Goal: Task Accomplishment & Management: Complete application form

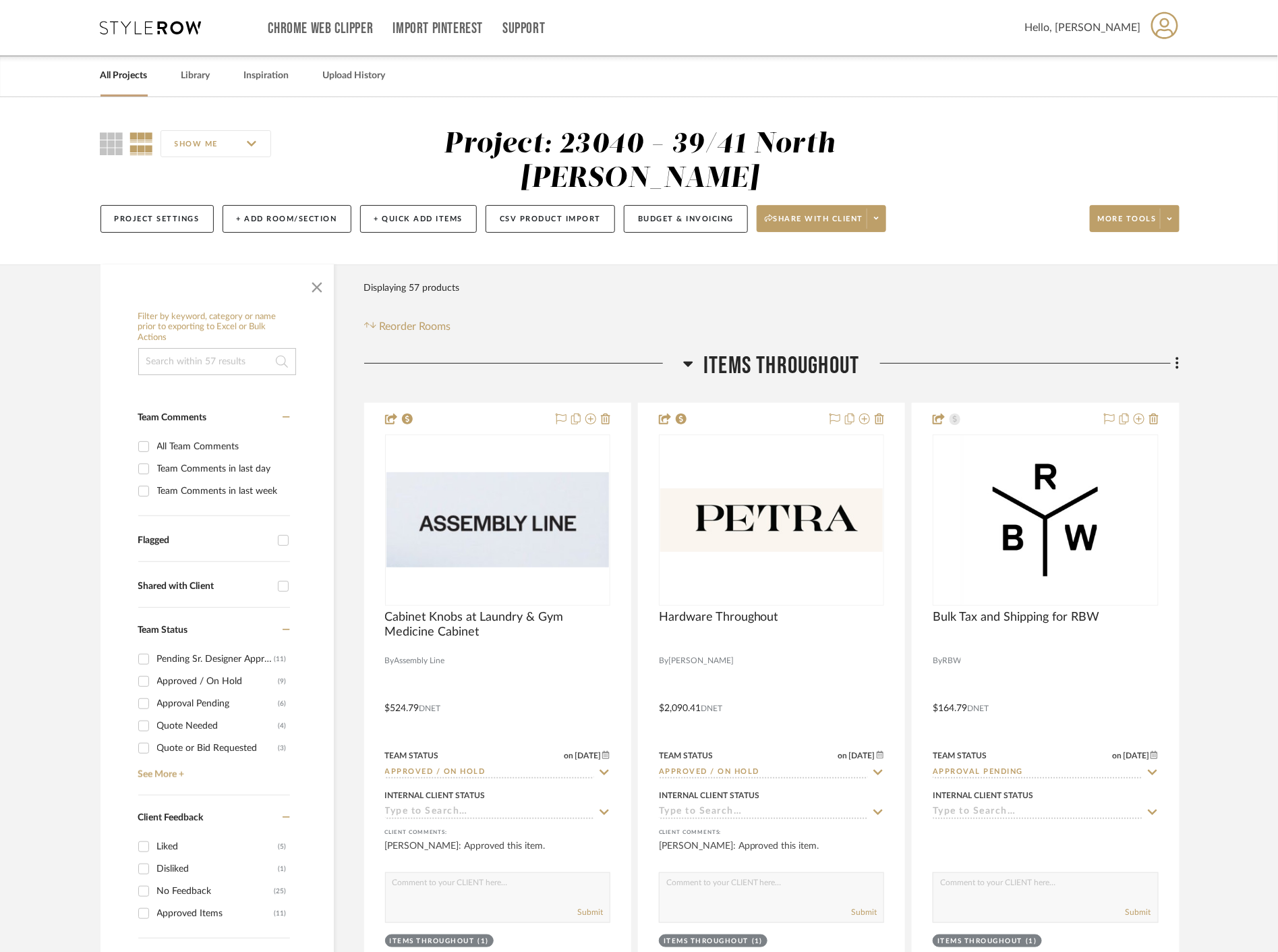
click at [119, 72] on link "All Projects" at bounding box center [124, 75] width 47 height 18
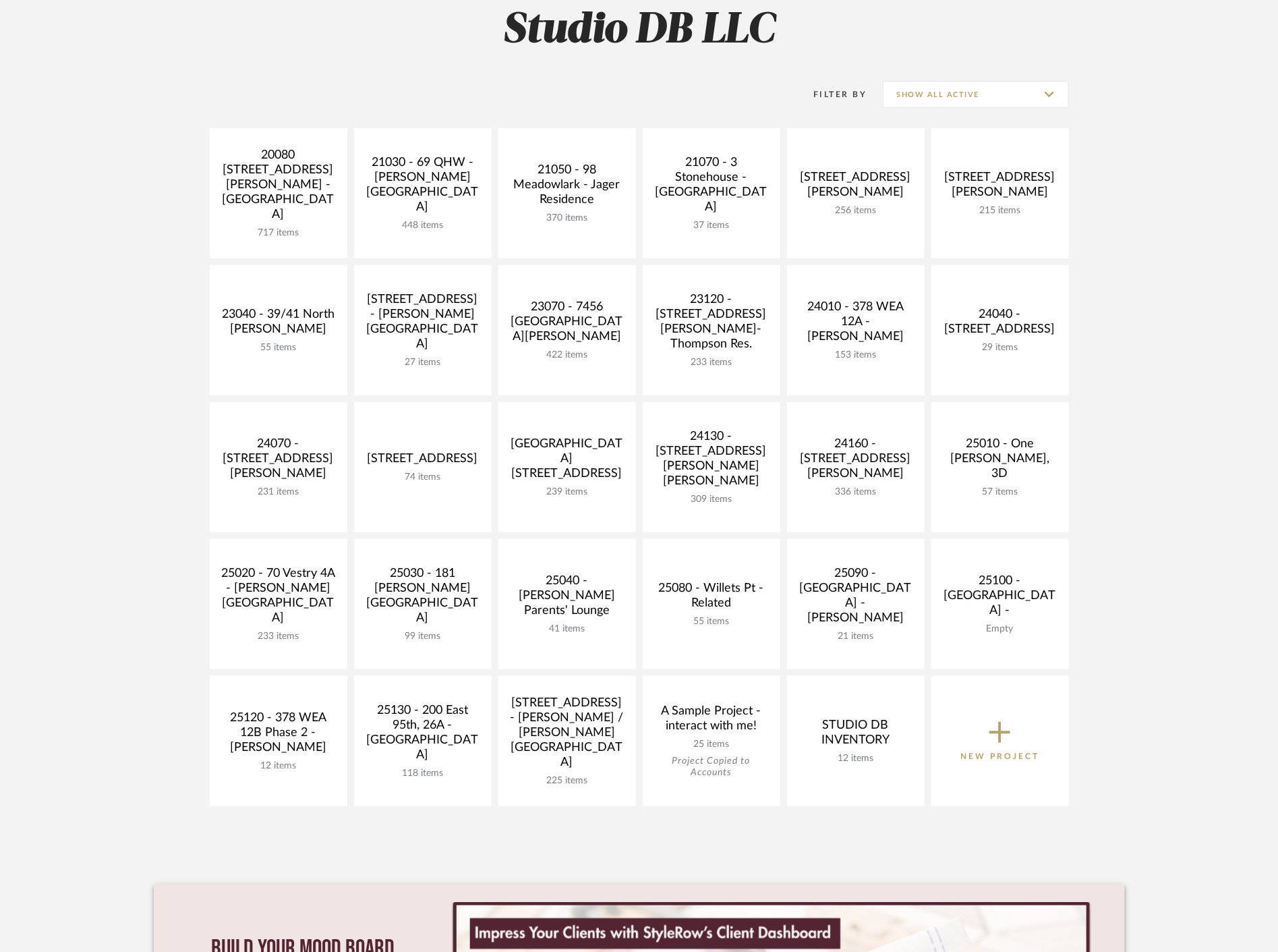
scroll to position [224, 0]
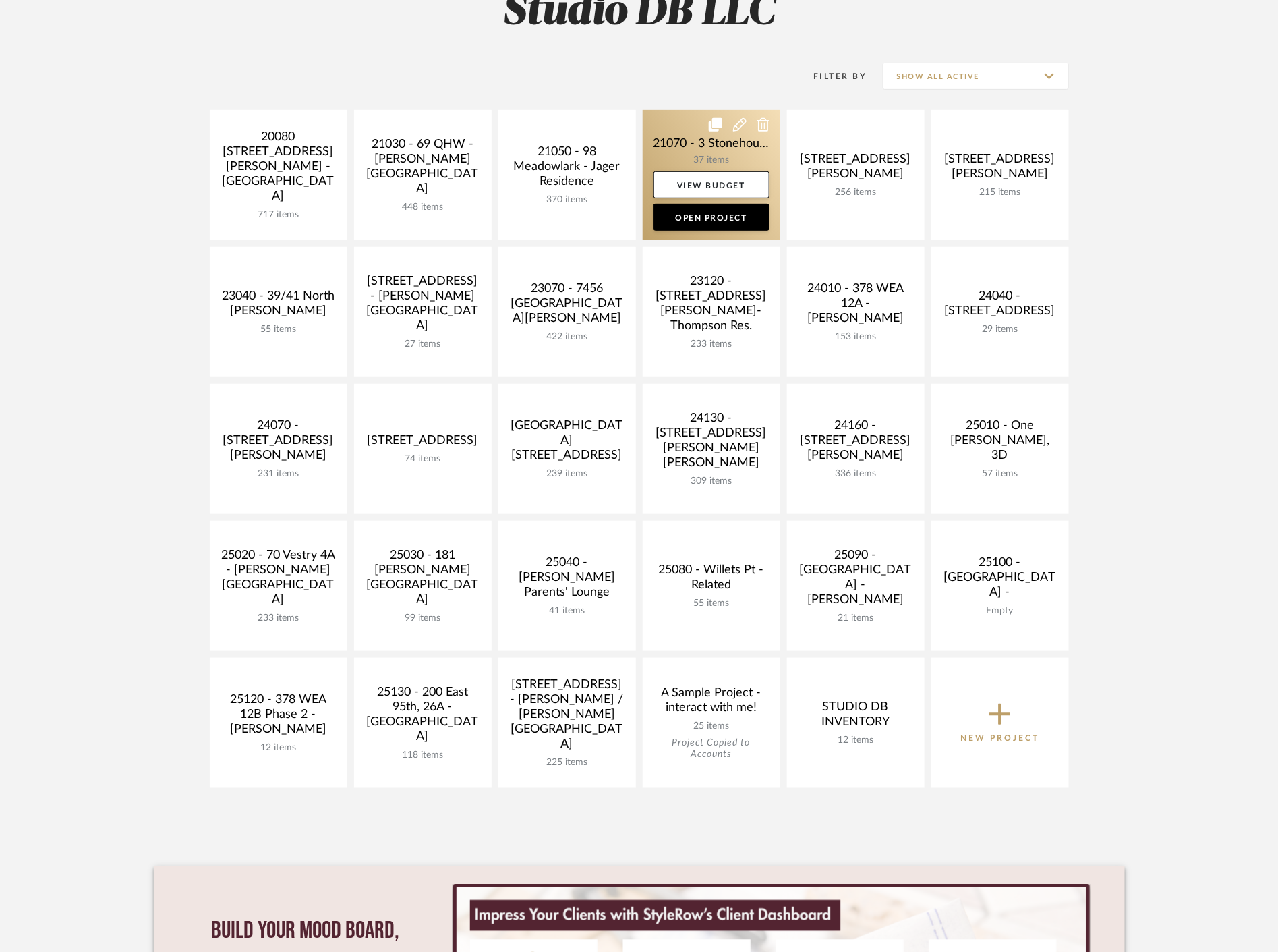
click at [697, 141] on link at bounding box center [712, 175] width 137 height 131
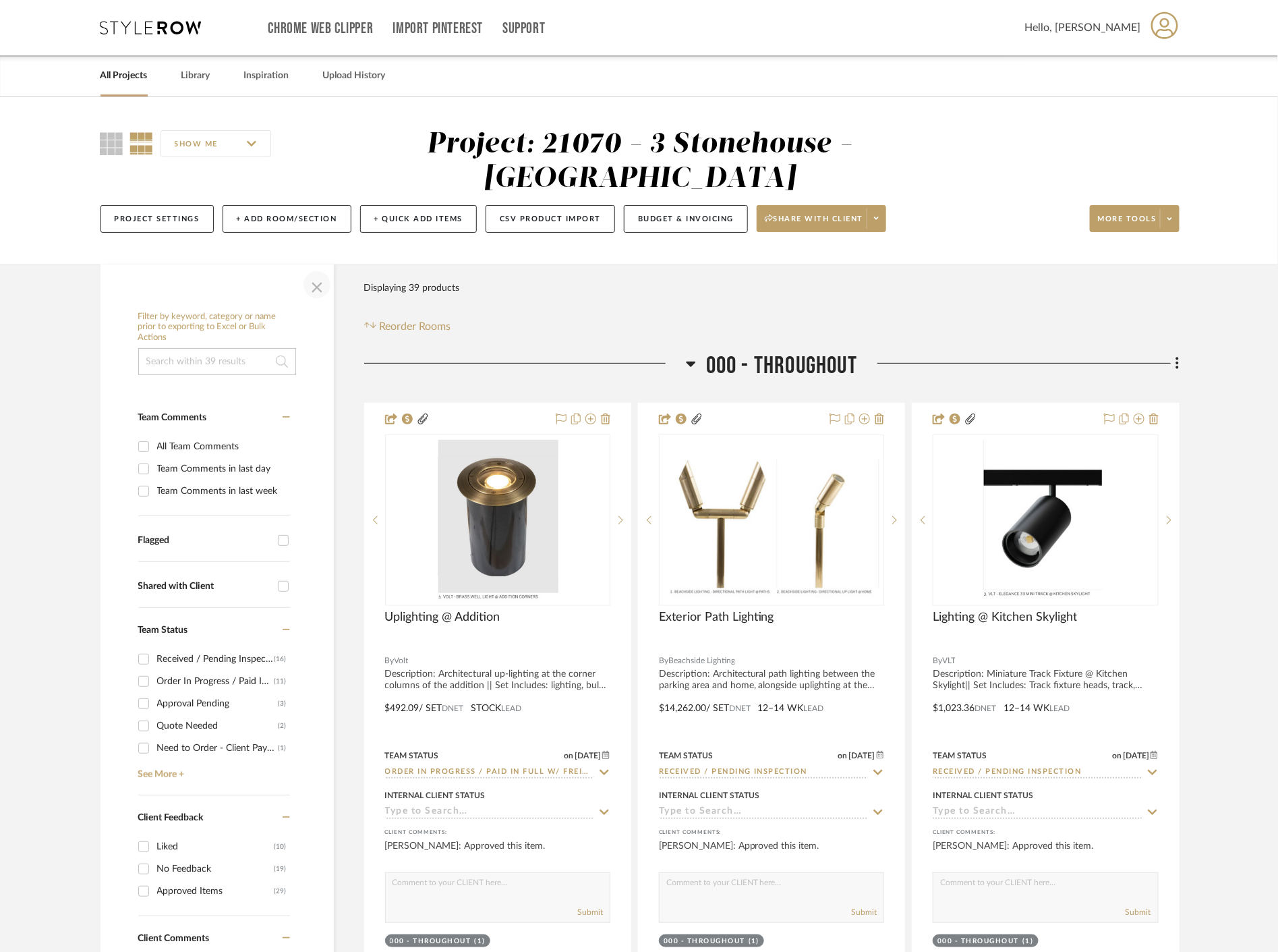
click at [309, 284] on span "button" at bounding box center [316, 284] width 32 height 32
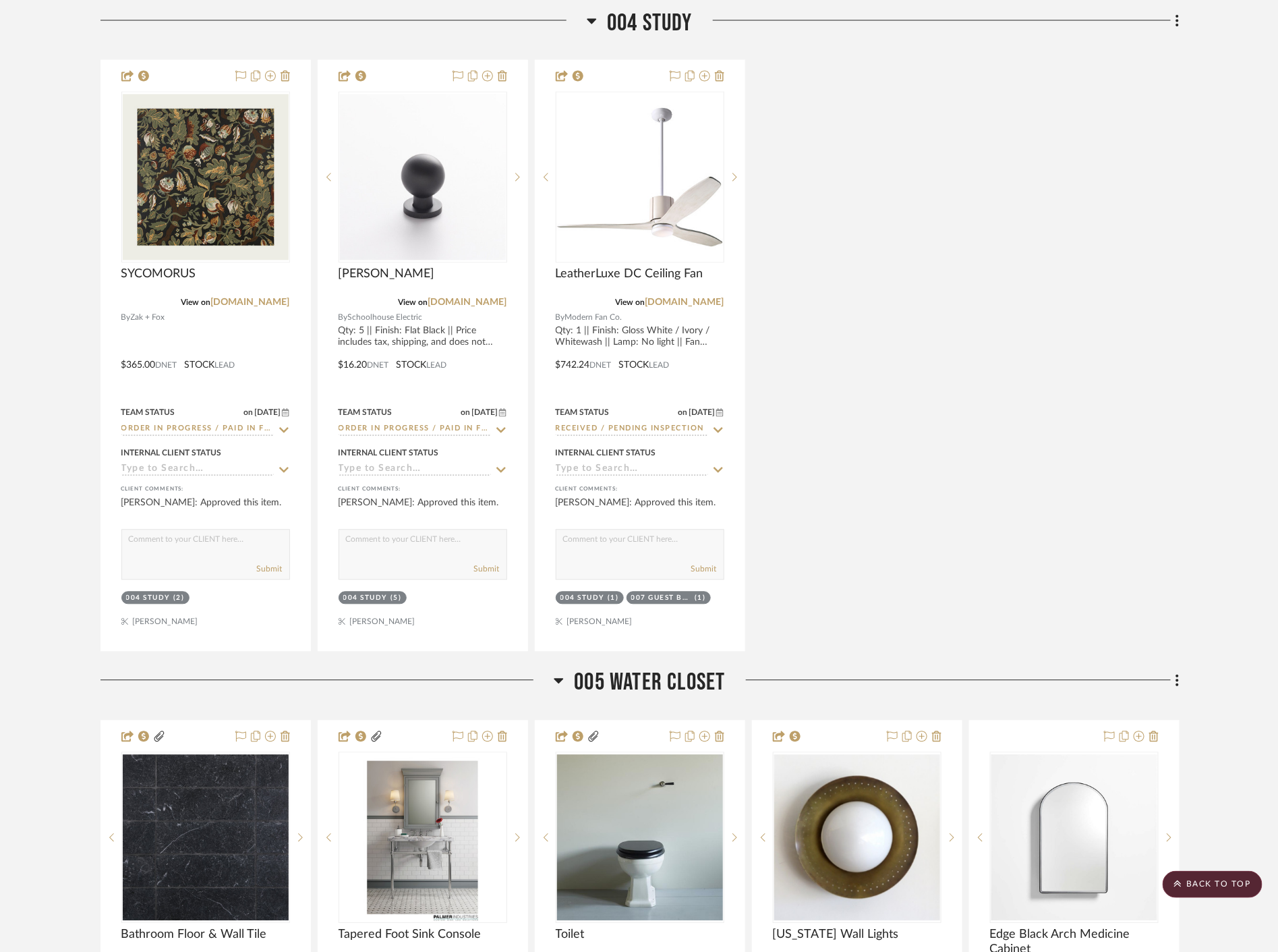
scroll to position [1049, 0]
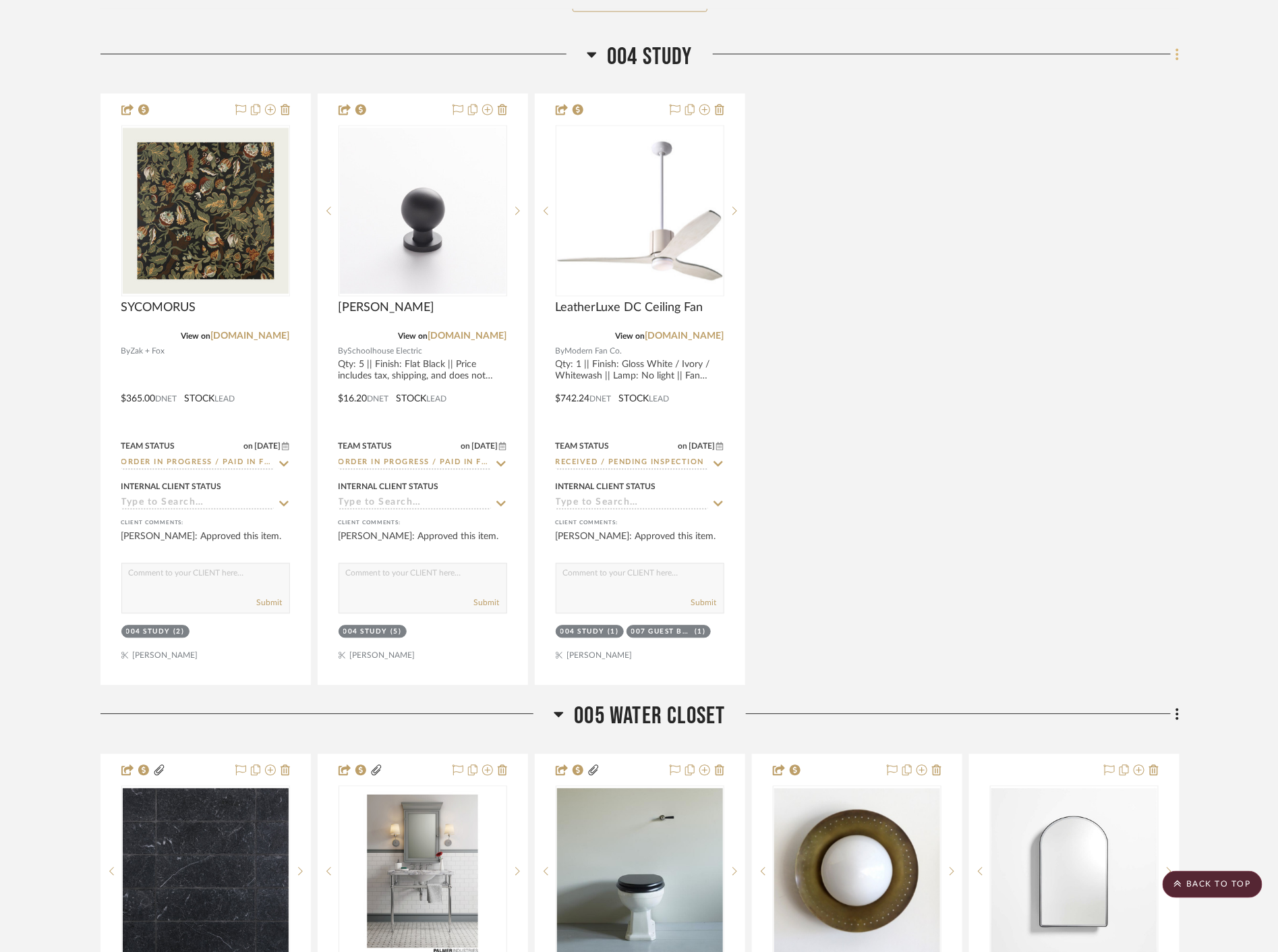
click at [1174, 54] on fa-icon at bounding box center [1175, 55] width 9 height 22
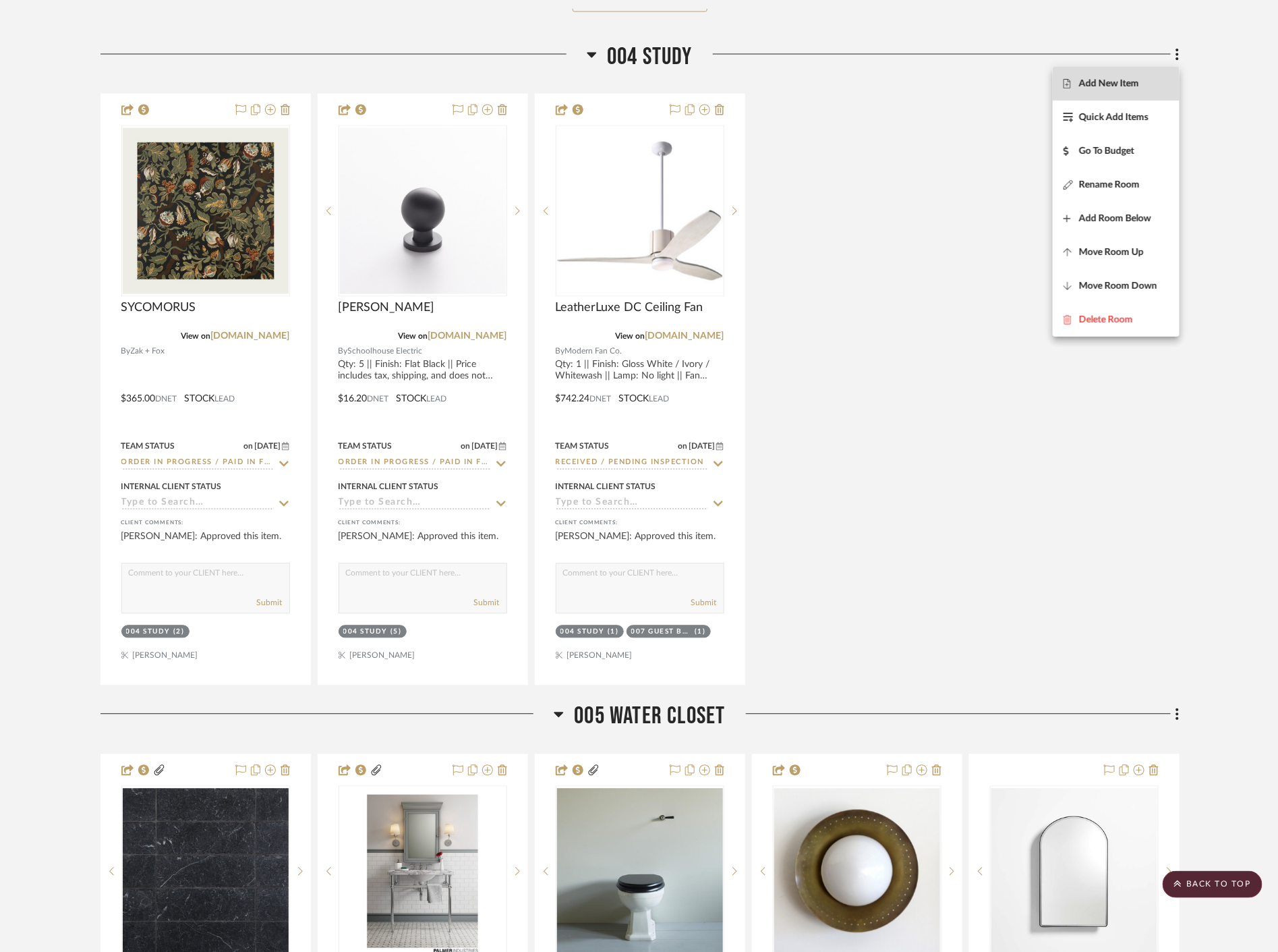
click at [1108, 83] on span "Add New Item" at bounding box center [1110, 84] width 60 height 12
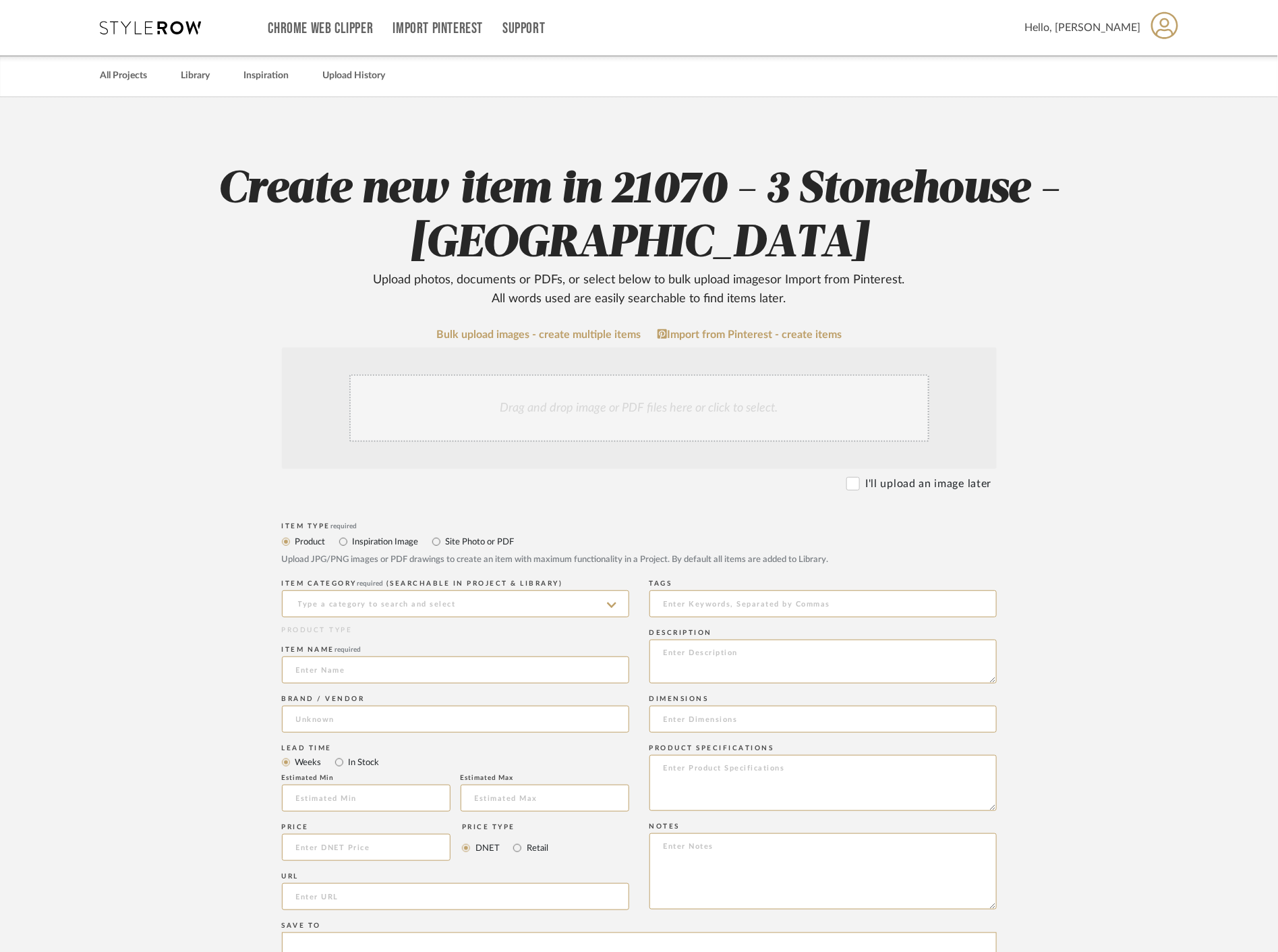
click at [698, 412] on div "Drag and drop image or PDF files here or click to select." at bounding box center [639, 408] width 580 height 68
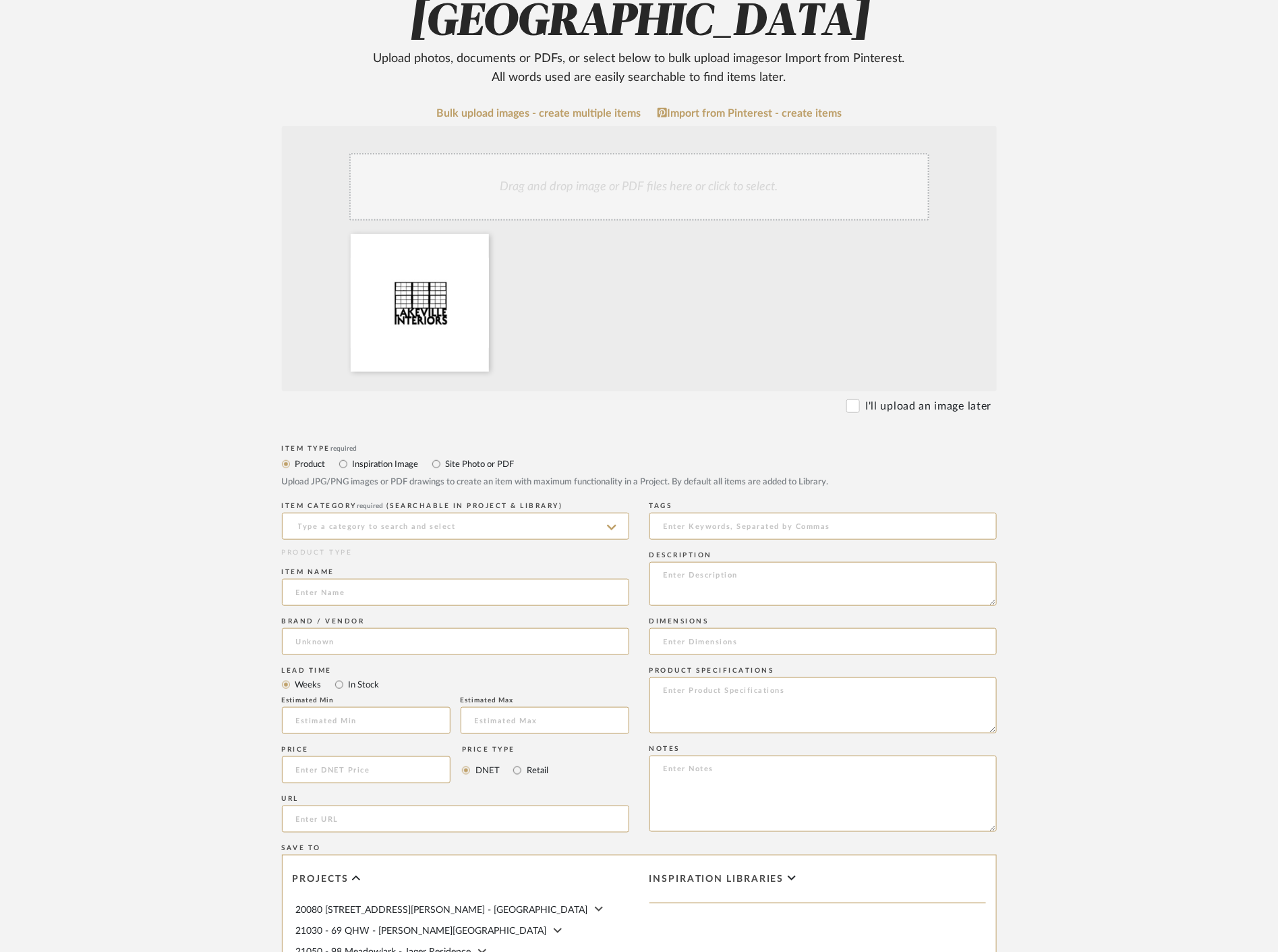
scroll to position [224, 0]
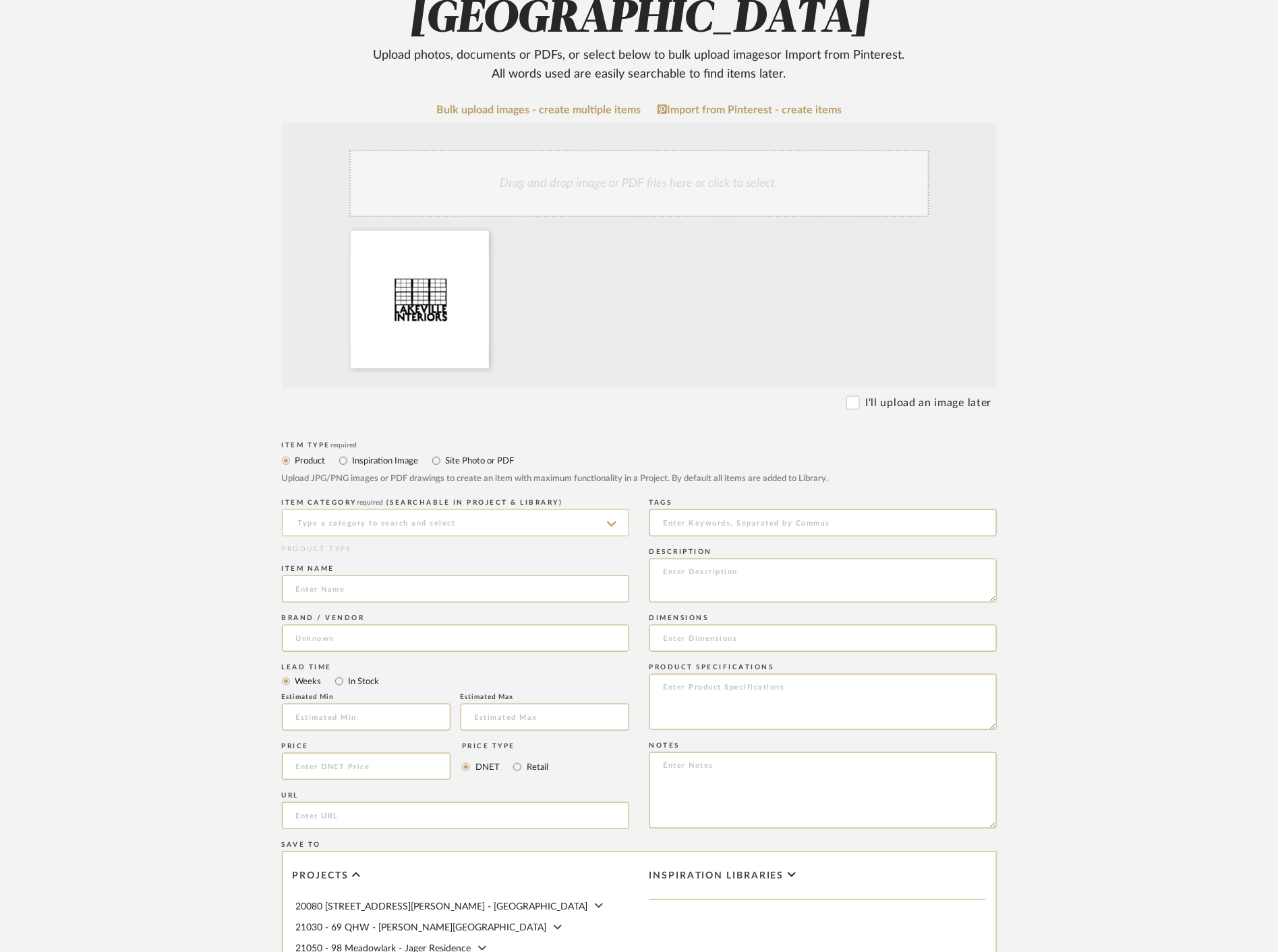
click at [567, 521] on input at bounding box center [455, 522] width 347 height 27
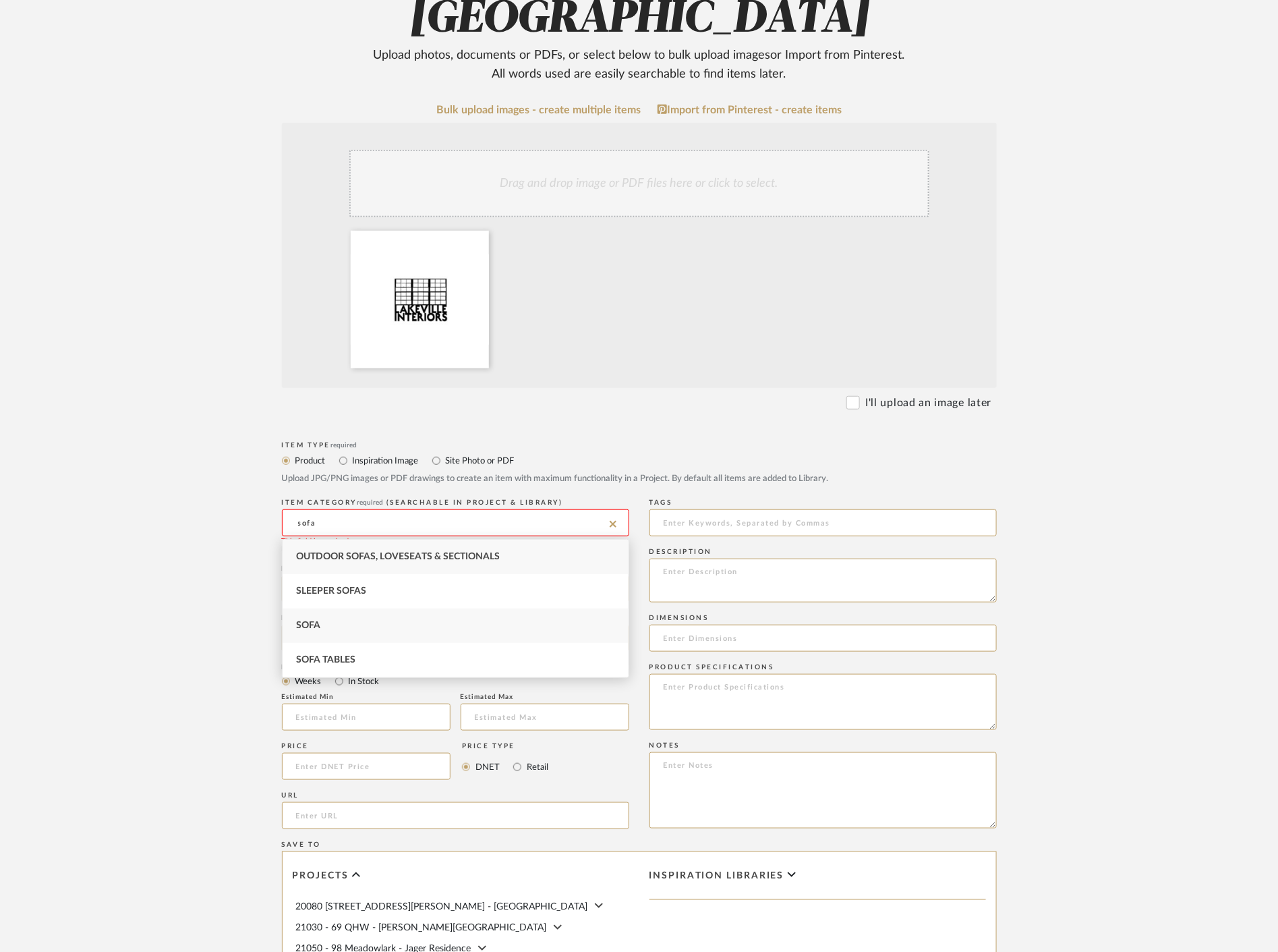
click at [296, 623] on span "Sofa" at bounding box center [308, 626] width 24 height 10
type input "Sofa"
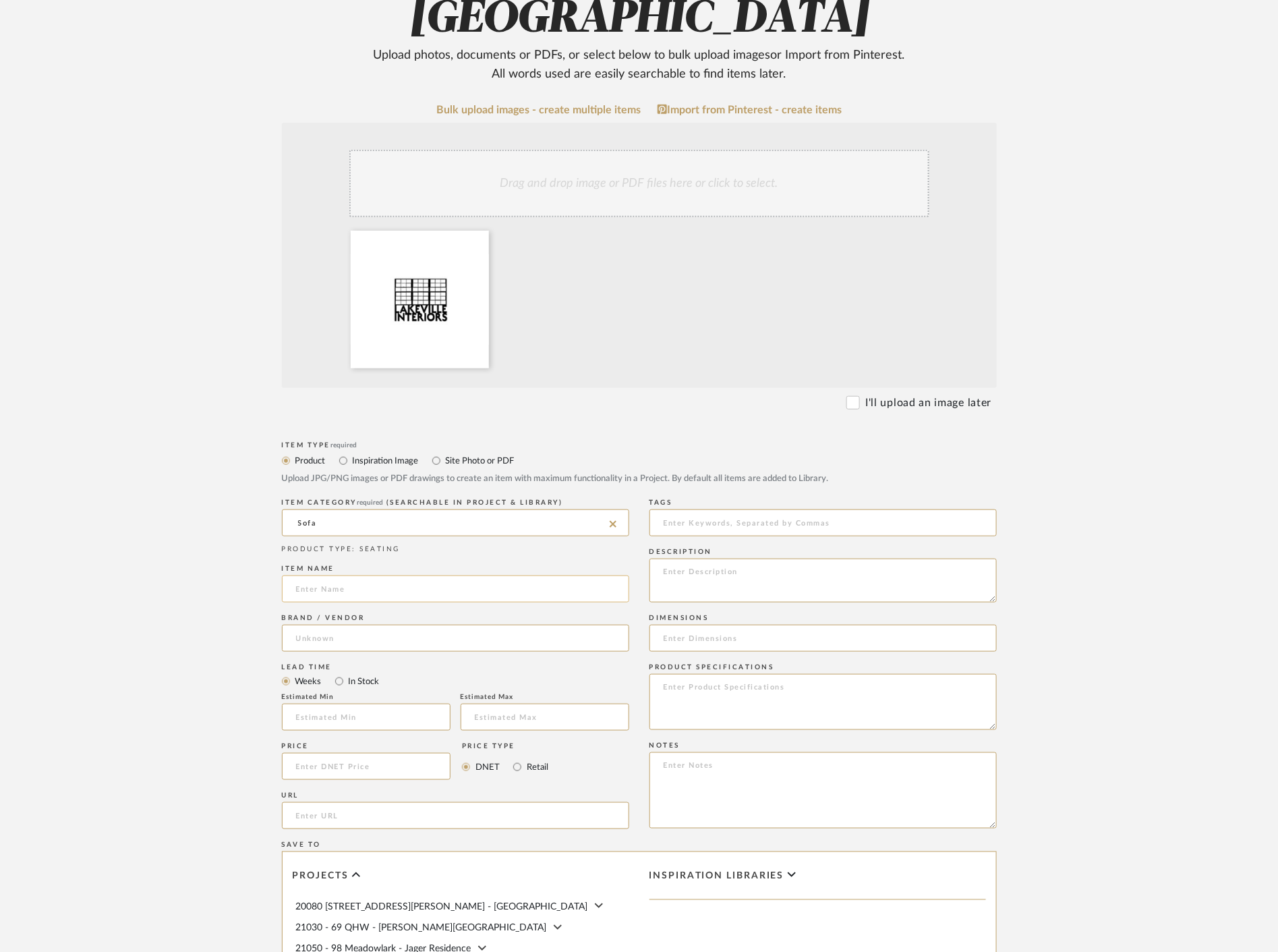
click at [369, 589] on input at bounding box center [455, 589] width 347 height 27
type input "S"
type input "Vintage Sofa Reupholstery"
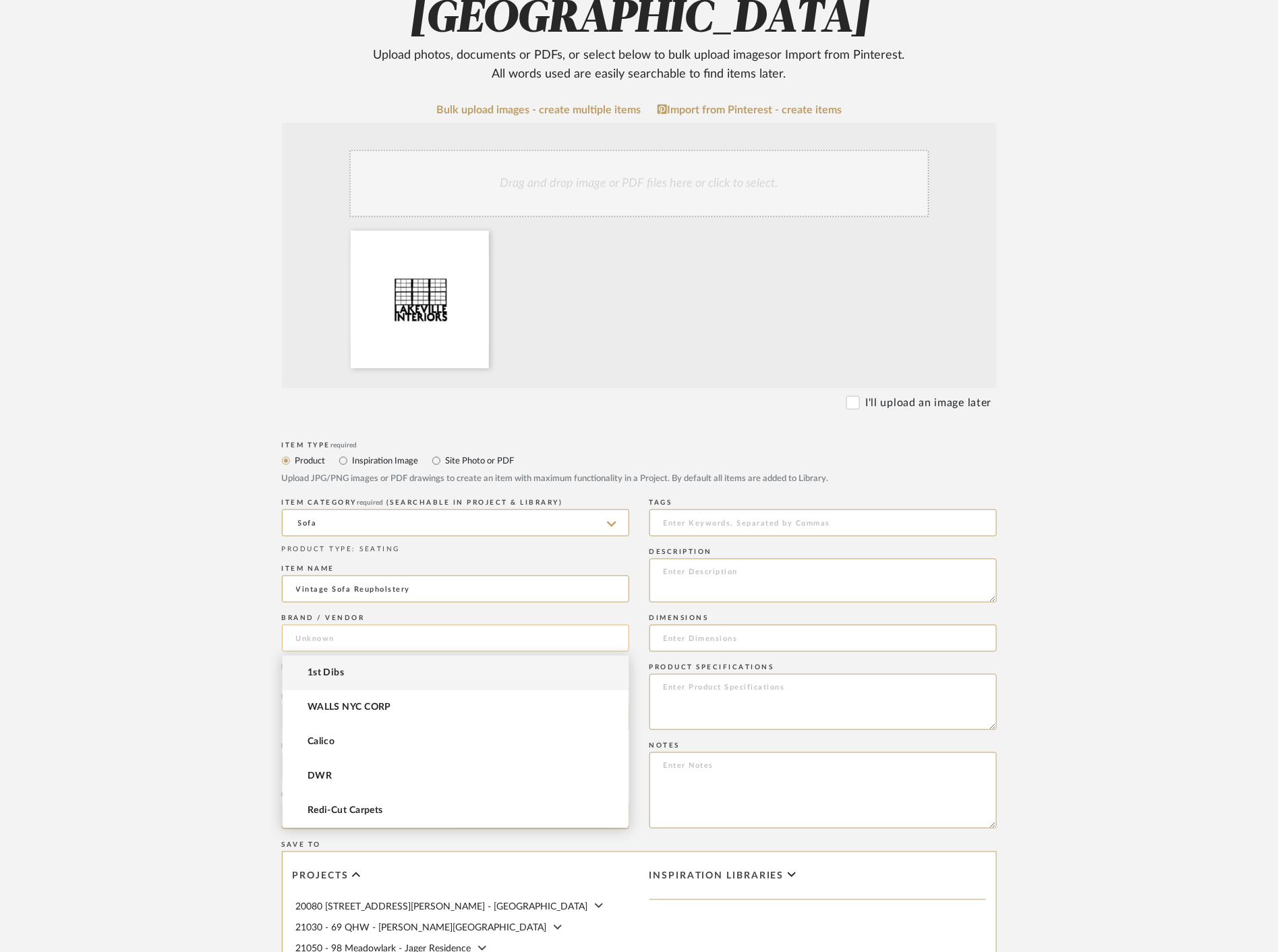
click at [369, 632] on input at bounding box center [455, 639] width 347 height 27
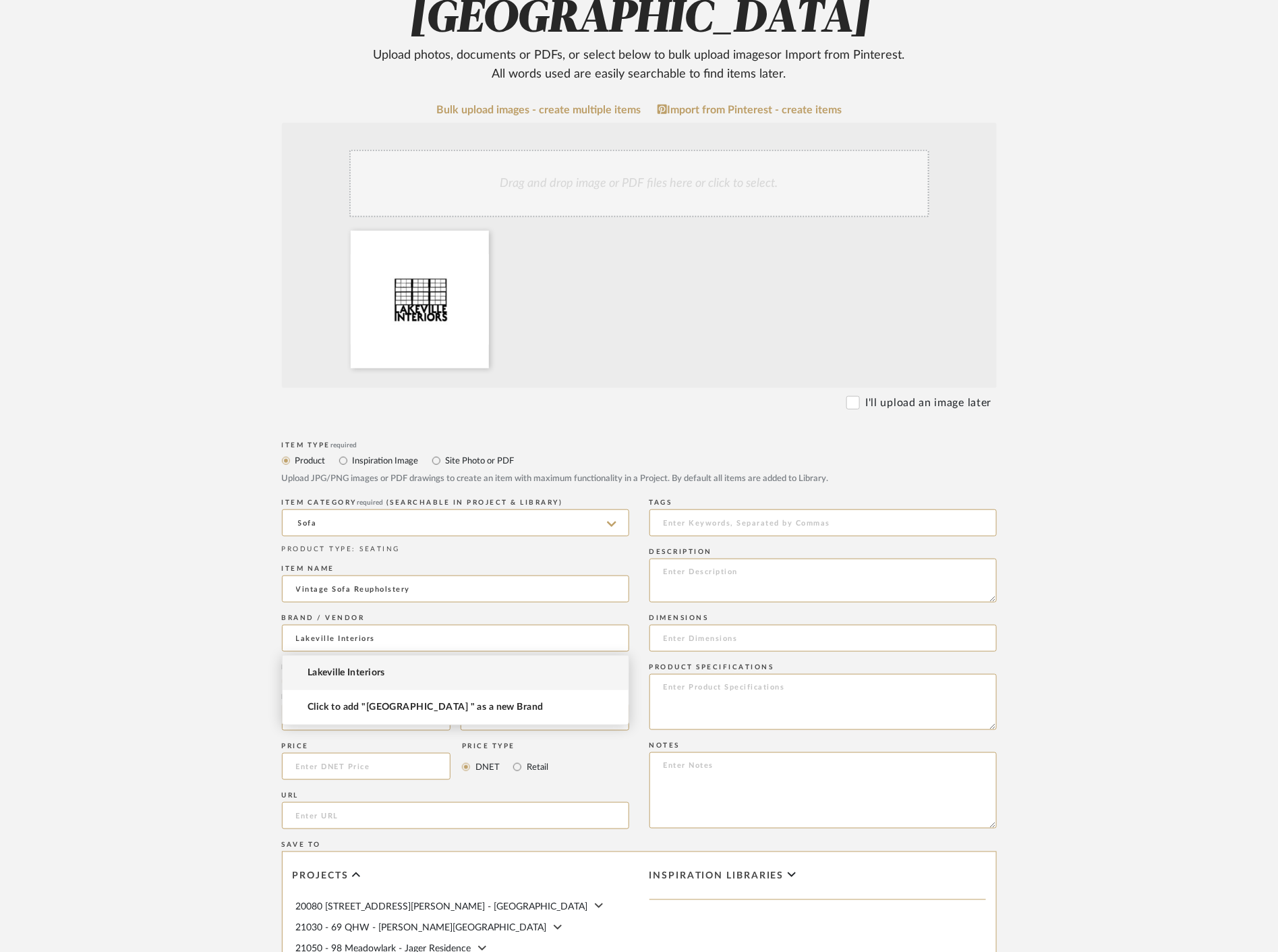
type input "Lakeville Interiors"
click at [387, 664] on mat-option "Lakeville Interiors" at bounding box center [456, 673] width 346 height 35
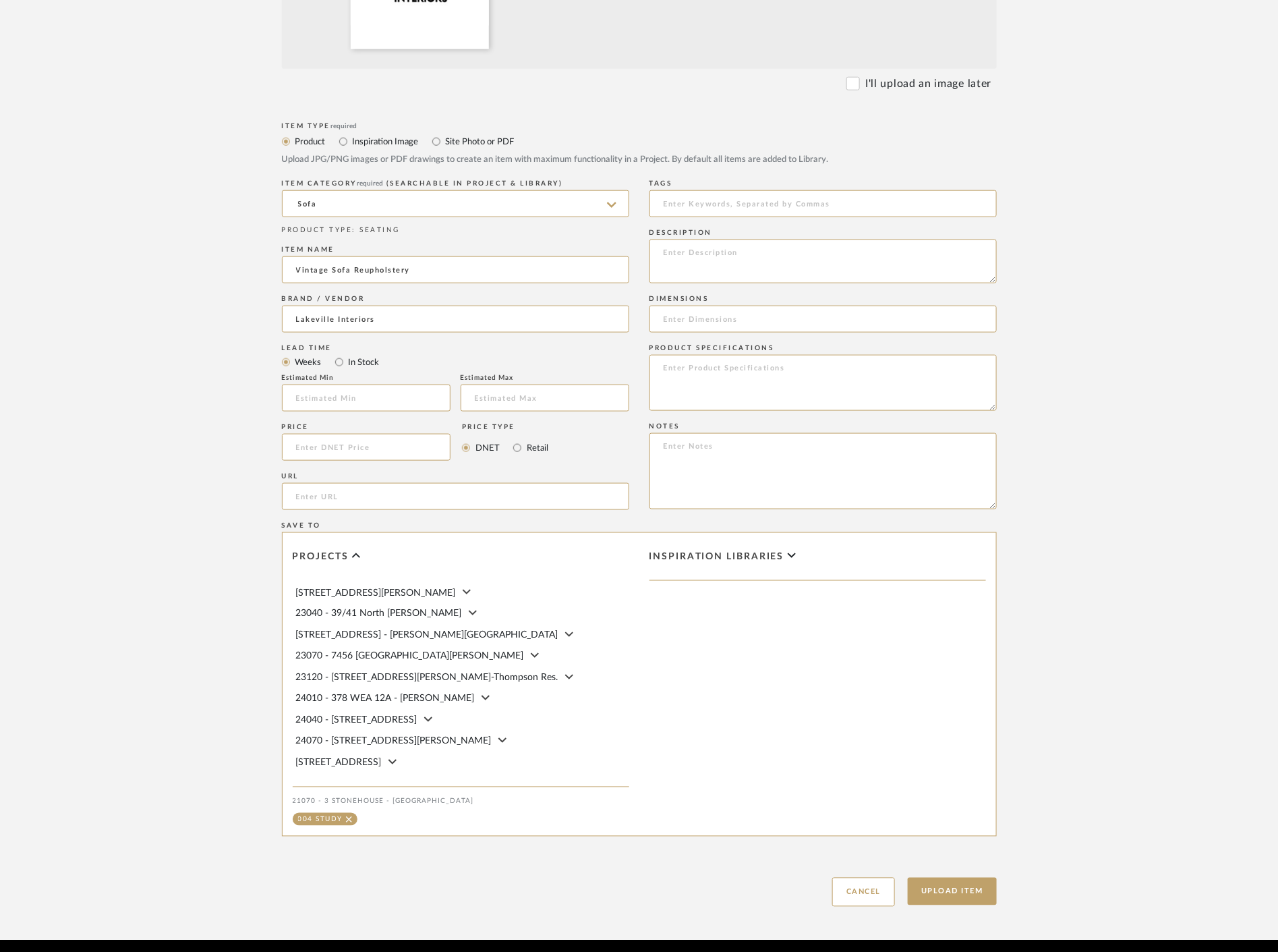
scroll to position [596, 0]
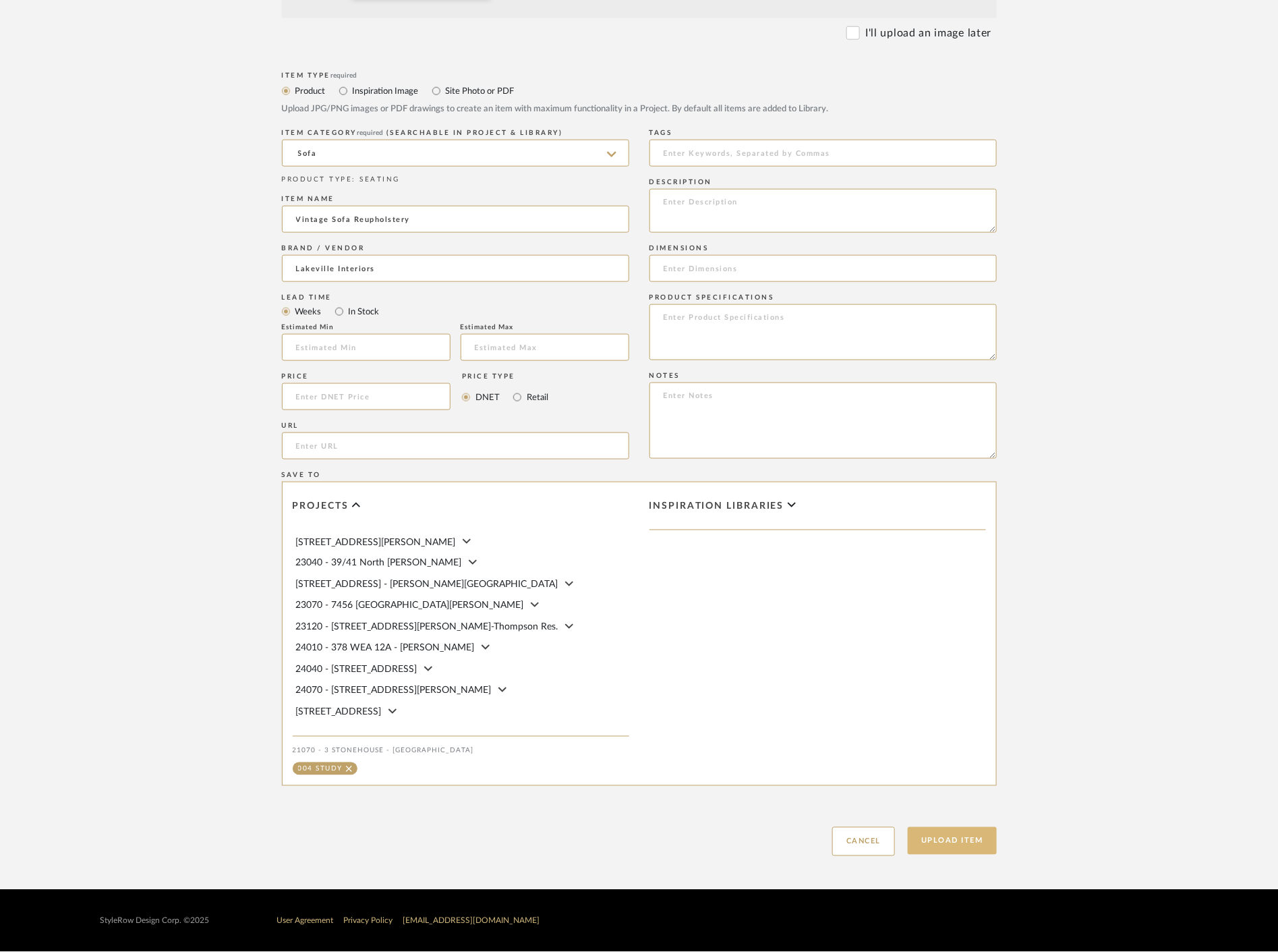
click at [979, 841] on button "Upload Item" at bounding box center [953, 841] width 89 height 28
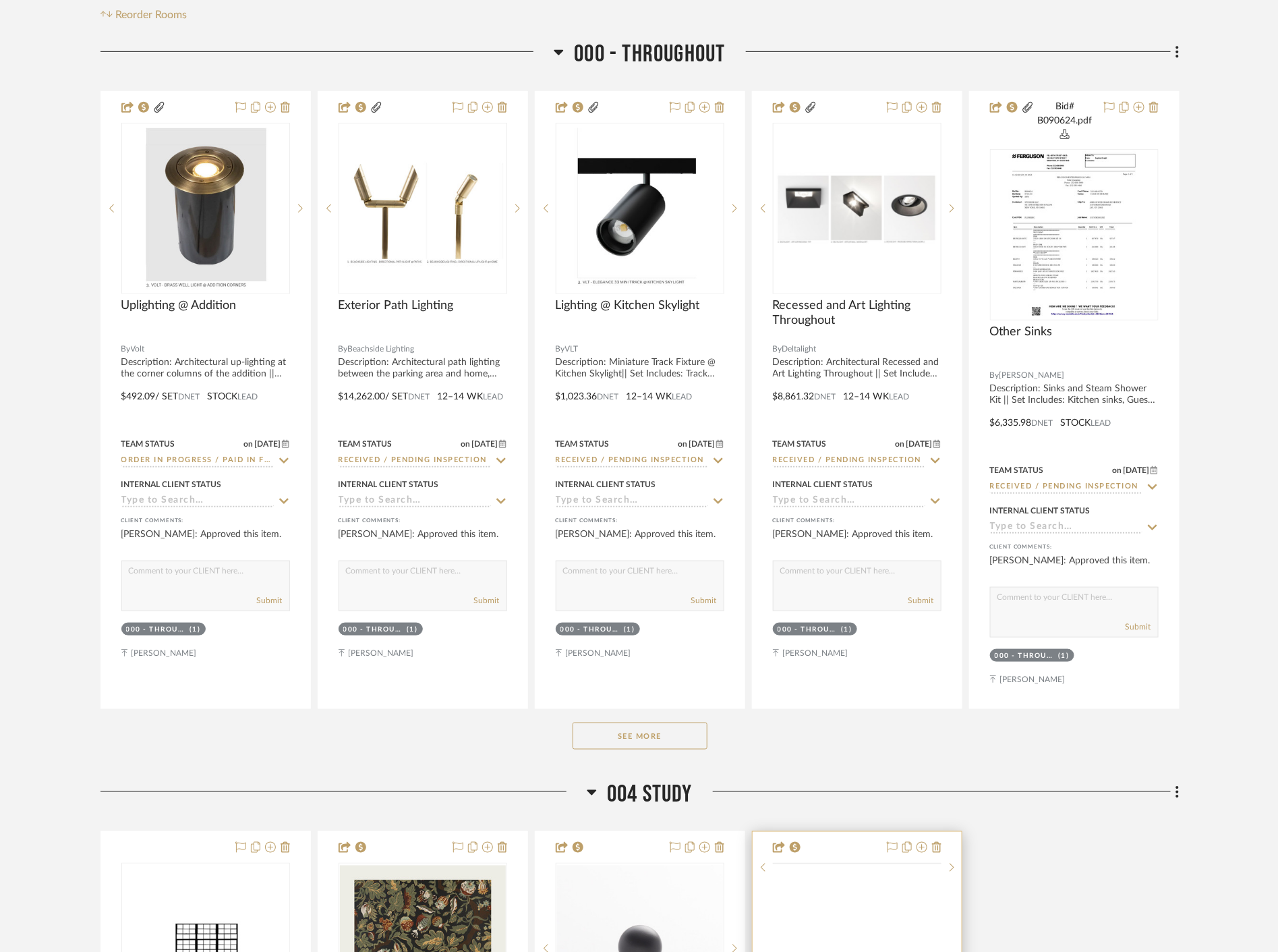
scroll to position [524, 0]
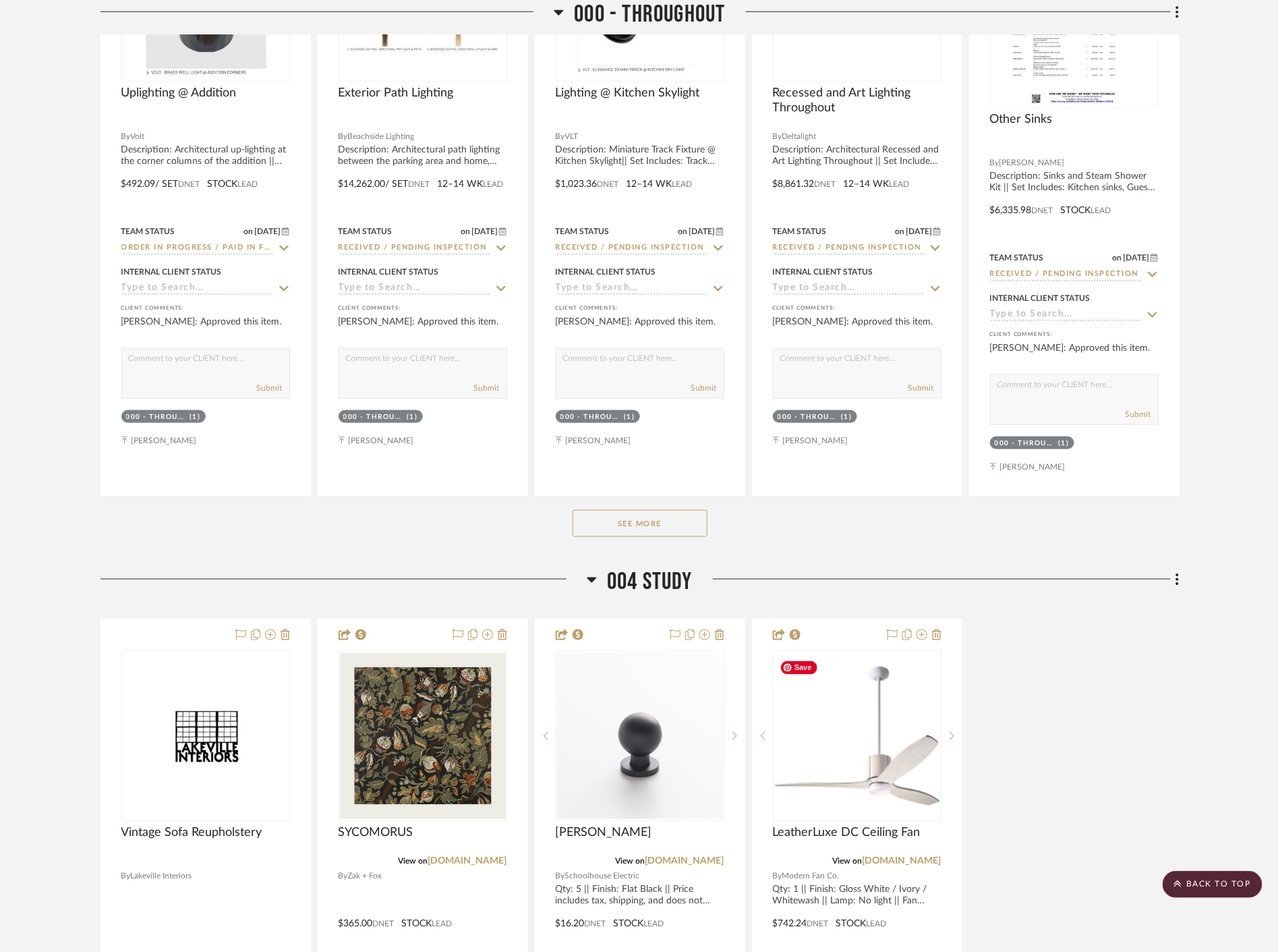
click at [666, 523] on button "See More" at bounding box center [639, 523] width 134 height 27
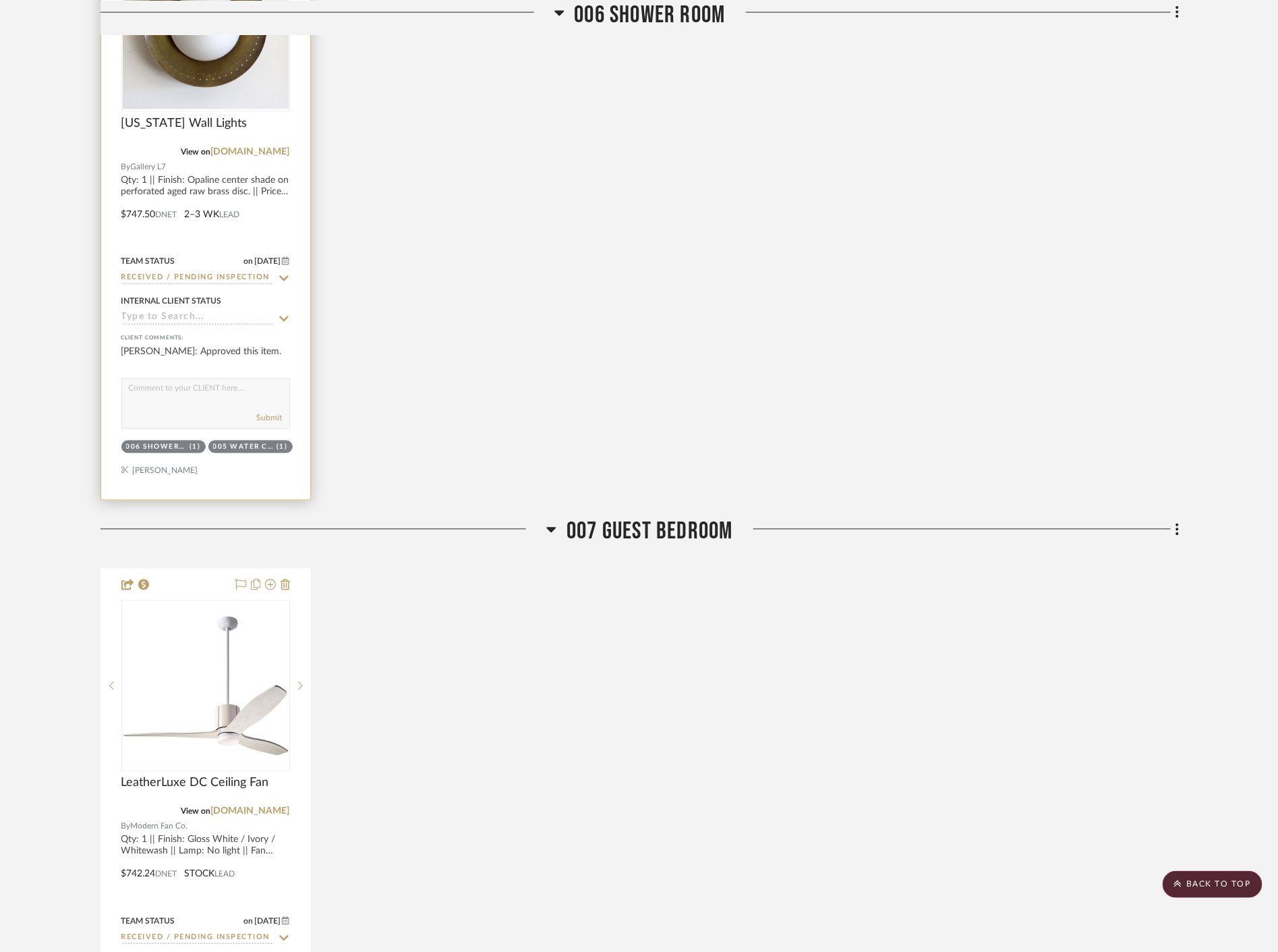
scroll to position [3374, 0]
